Goal: Obtain resource: Obtain resource

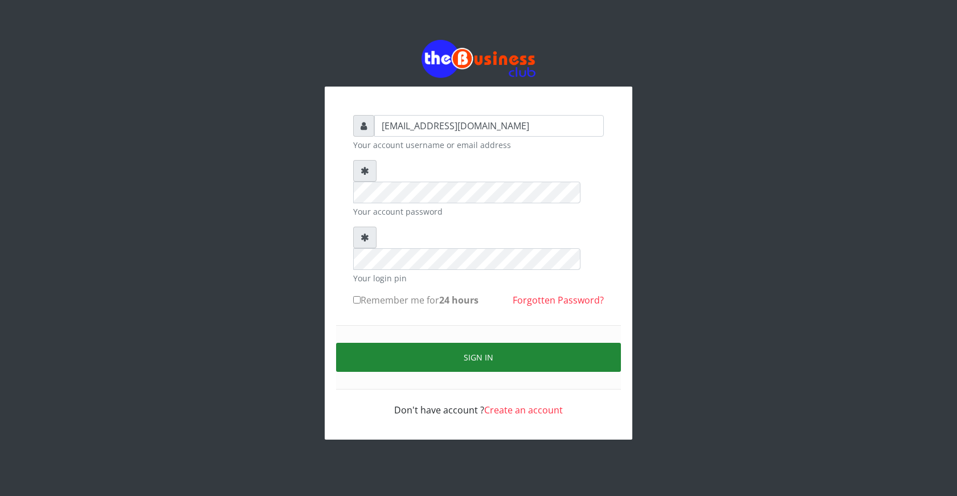
click at [484, 343] on button "Sign in" at bounding box center [478, 357] width 285 height 29
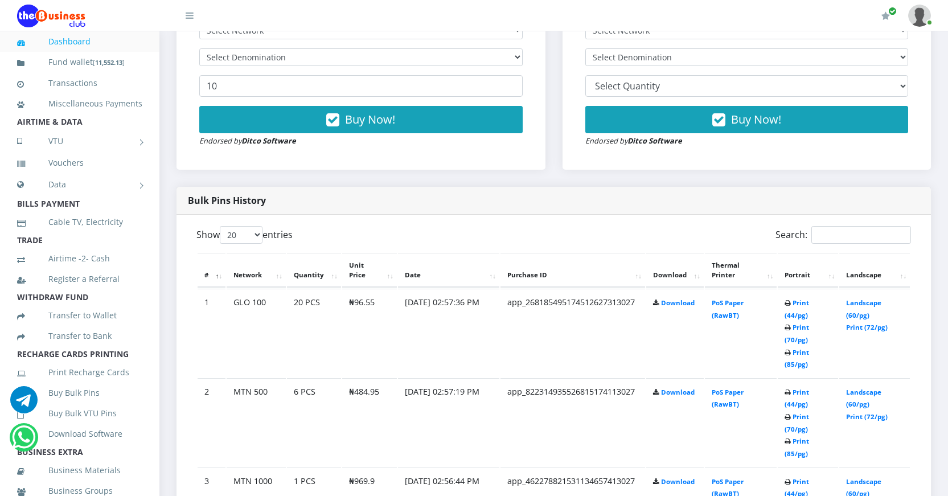
scroll to position [456, 0]
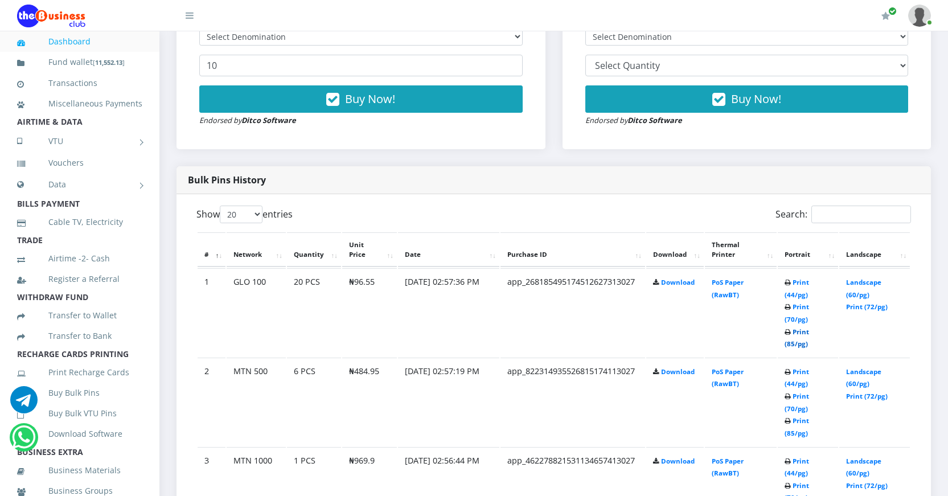
click at [789, 343] on link "Print (85/pg)" at bounding box center [797, 337] width 24 height 21
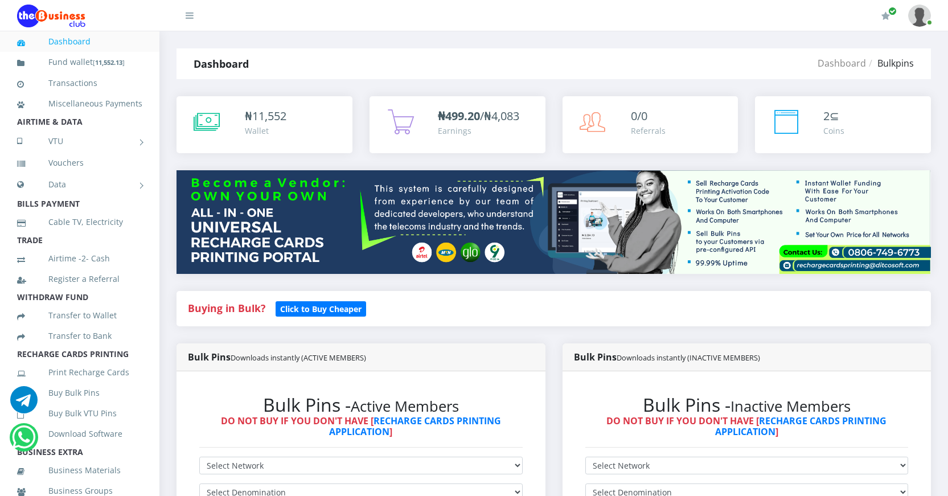
drag, startPoint x: 737, startPoint y: 303, endPoint x: 718, endPoint y: 310, distance: 20.7
click at [737, 303] on h4 "Buying in Bulk?   Click to Buy Cheaper" at bounding box center [554, 308] width 732 height 13
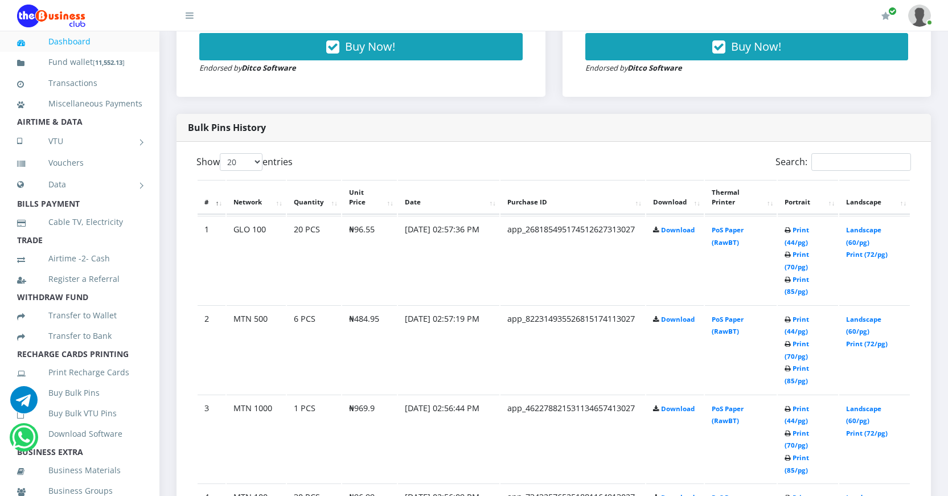
scroll to position [569, 0]
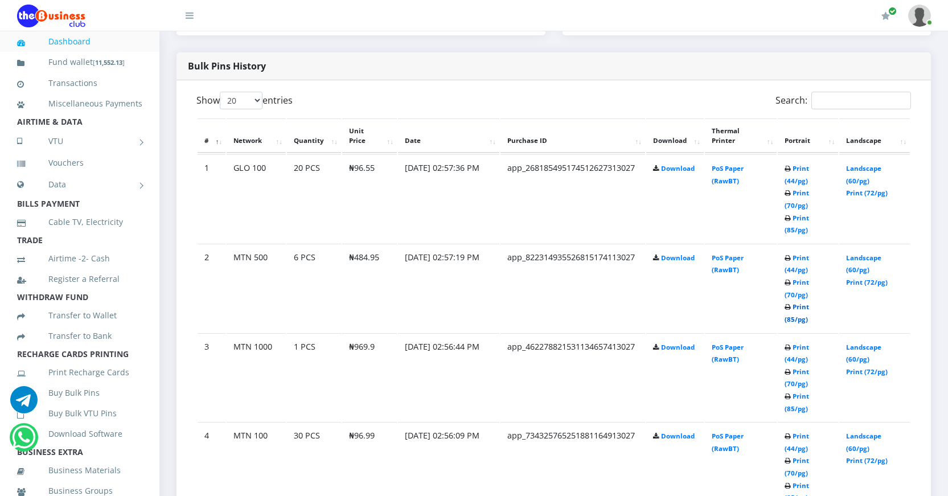
click at [790, 318] on link "Print (85/pg)" at bounding box center [797, 312] width 24 height 21
click at [788, 319] on link "Print (85/pg)" at bounding box center [797, 312] width 24 height 21
click at [790, 409] on link "Print (85/pg)" at bounding box center [797, 402] width 24 height 21
